Goal: Transaction & Acquisition: Book appointment/travel/reservation

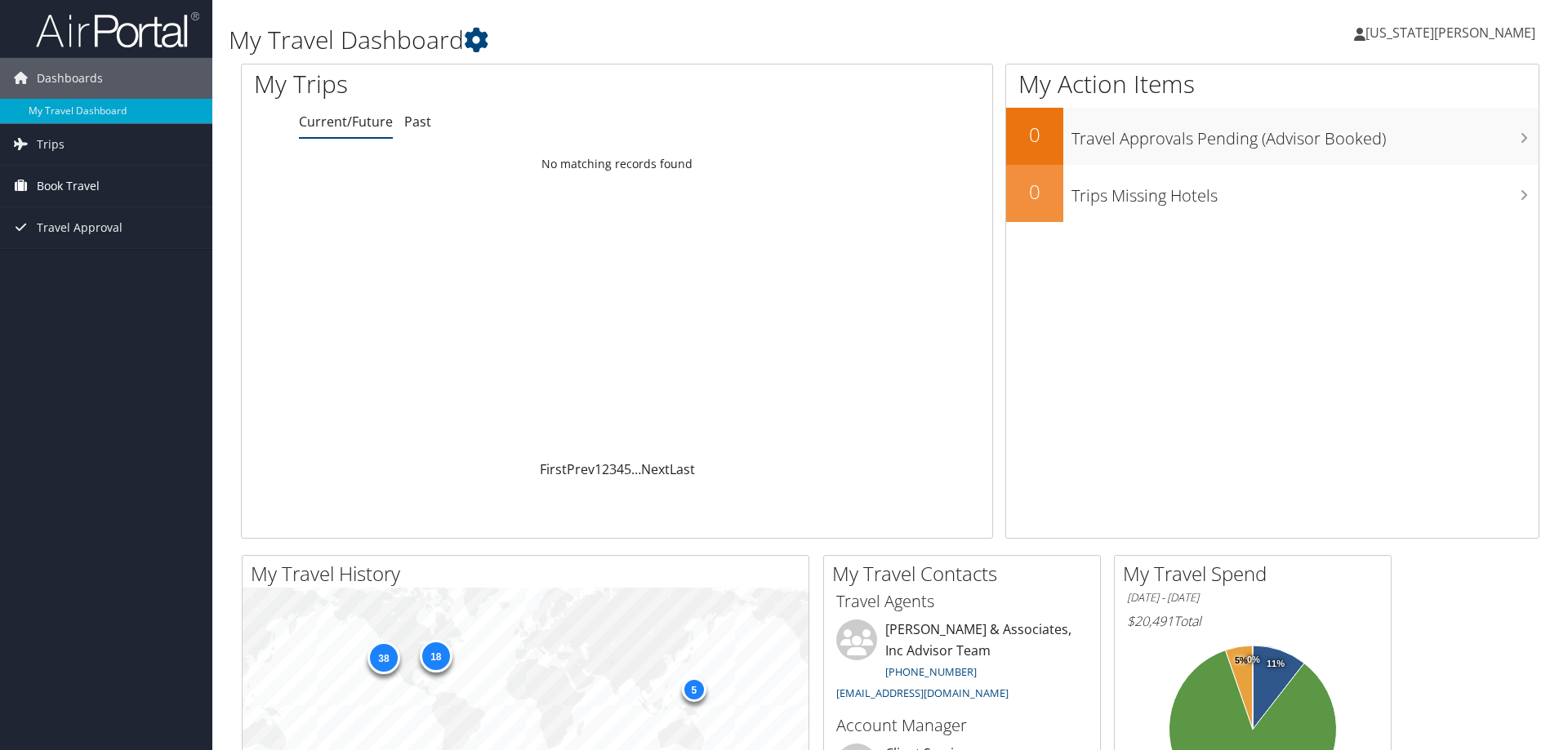
click at [81, 189] on span "Book Travel" at bounding box center [68, 186] width 63 height 41
click at [71, 270] on link "Book/Manage Online Trips" at bounding box center [106, 268] width 213 height 25
click at [34, 183] on link "Book Travel" at bounding box center [106, 186] width 213 height 41
click at [72, 275] on link "Book/Manage Online Trips" at bounding box center [106, 268] width 213 height 25
